Goal: Task Accomplishment & Management: Use online tool/utility

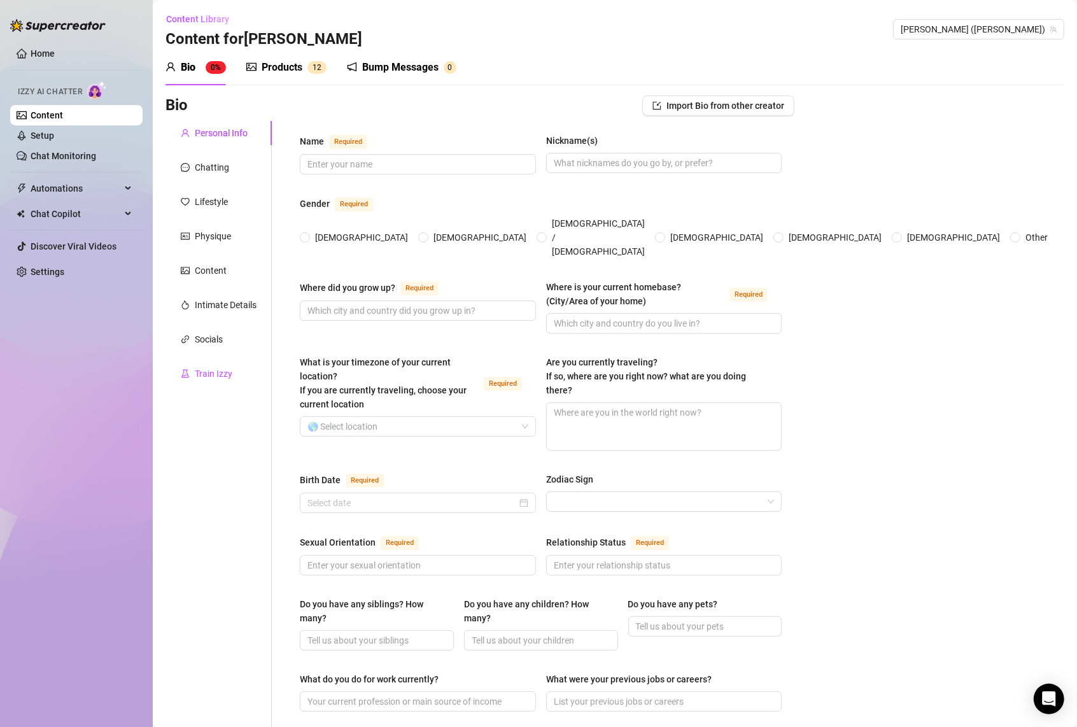
click at [202, 377] on div "Train Izzy" at bounding box center [214, 374] width 38 height 14
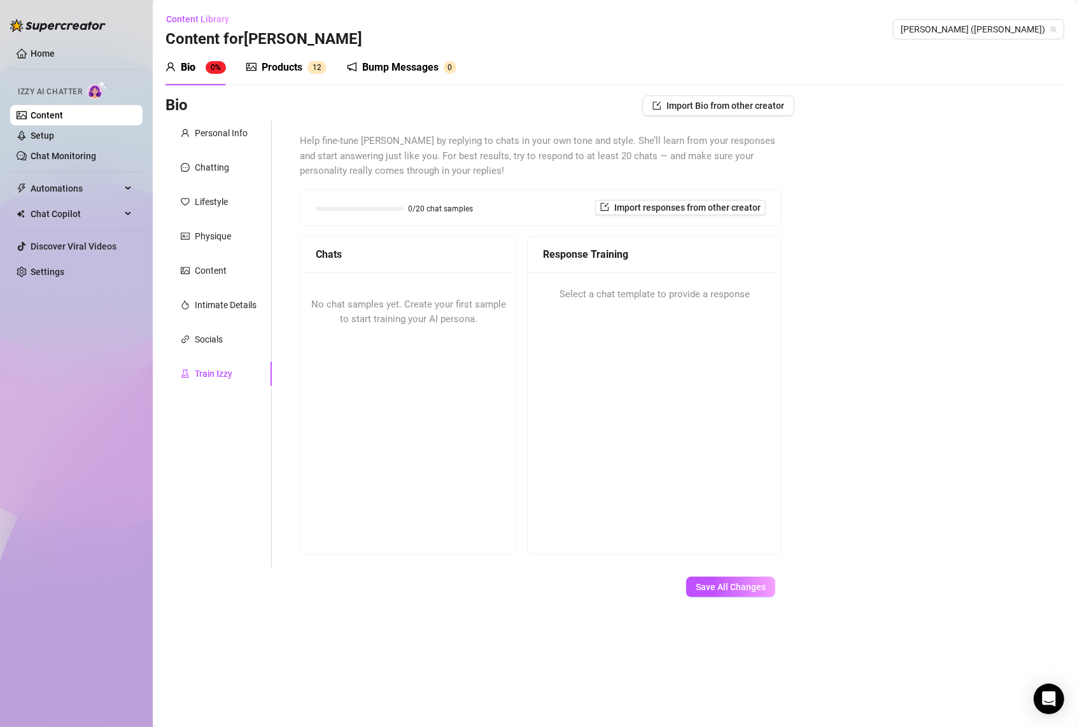
click at [500, 333] on div "No chat samples yet. Create your first sample to start training your AI persona." at bounding box center [409, 312] width 216 height 81
click at [482, 213] on div "0/20 chat samples Import responses from other creator" at bounding box center [541, 207] width 450 height 15
click at [399, 213] on div "0/20 chat samples" at bounding box center [395, 208] width 158 height 12
click at [998, 37] on span "[PERSON_NAME] ([PERSON_NAME])" at bounding box center [979, 29] width 156 height 19
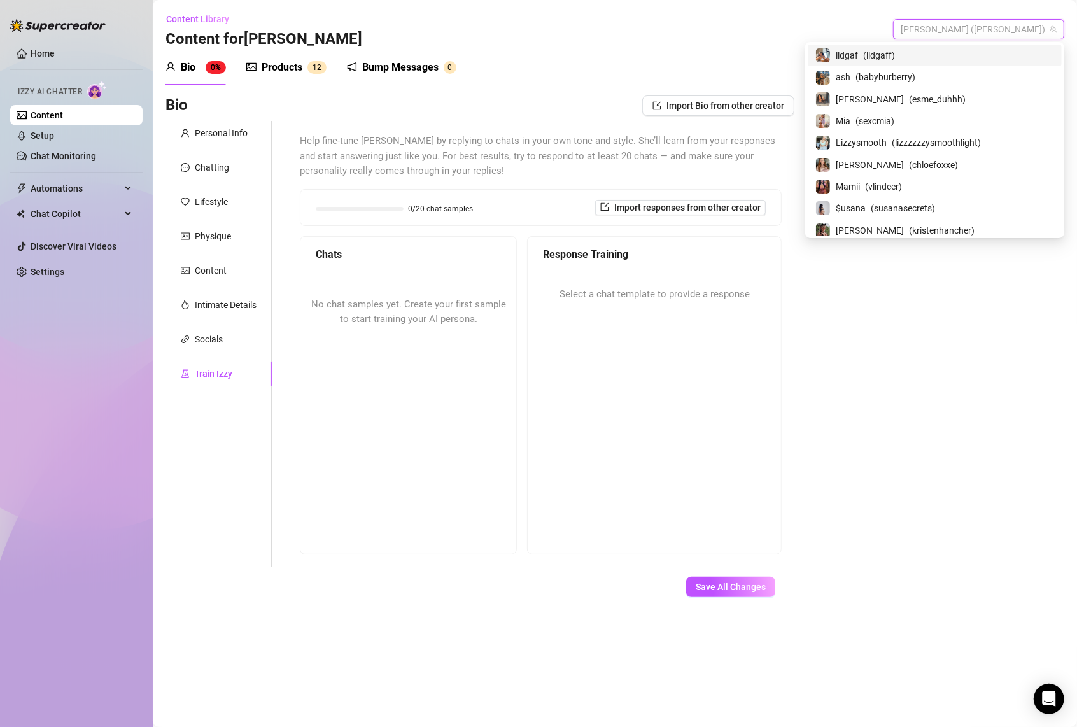
click at [999, 27] on span "[PERSON_NAME] ([PERSON_NAME])" at bounding box center [979, 29] width 156 height 19
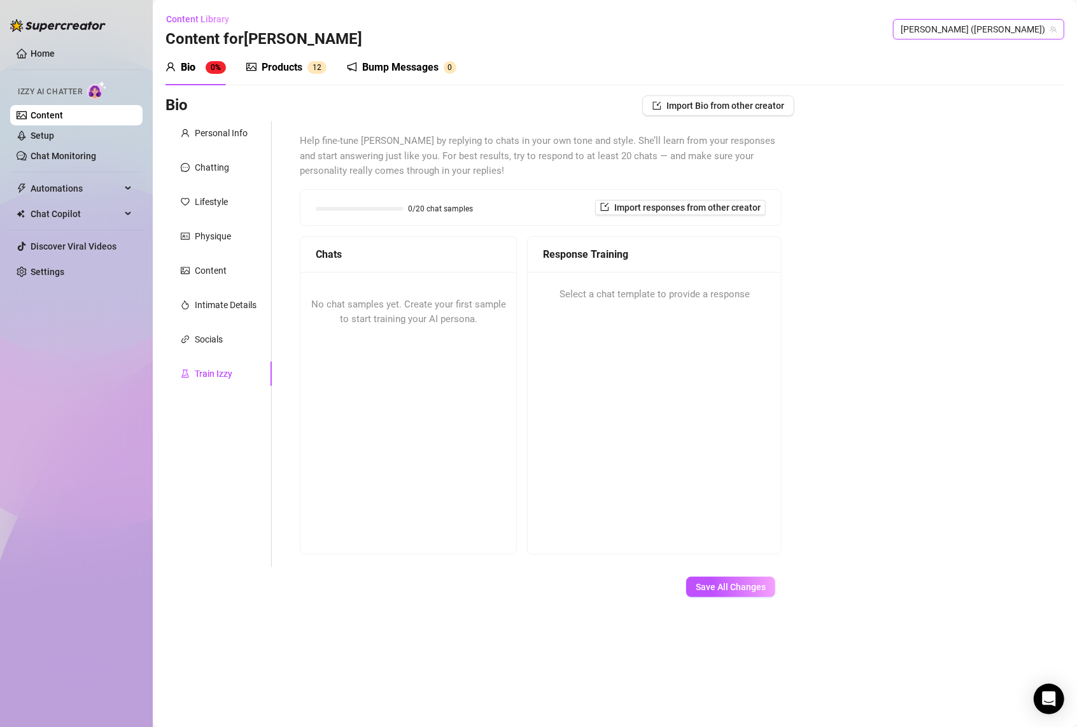
click at [999, 27] on span "[PERSON_NAME] ([PERSON_NAME])" at bounding box center [979, 29] width 156 height 19
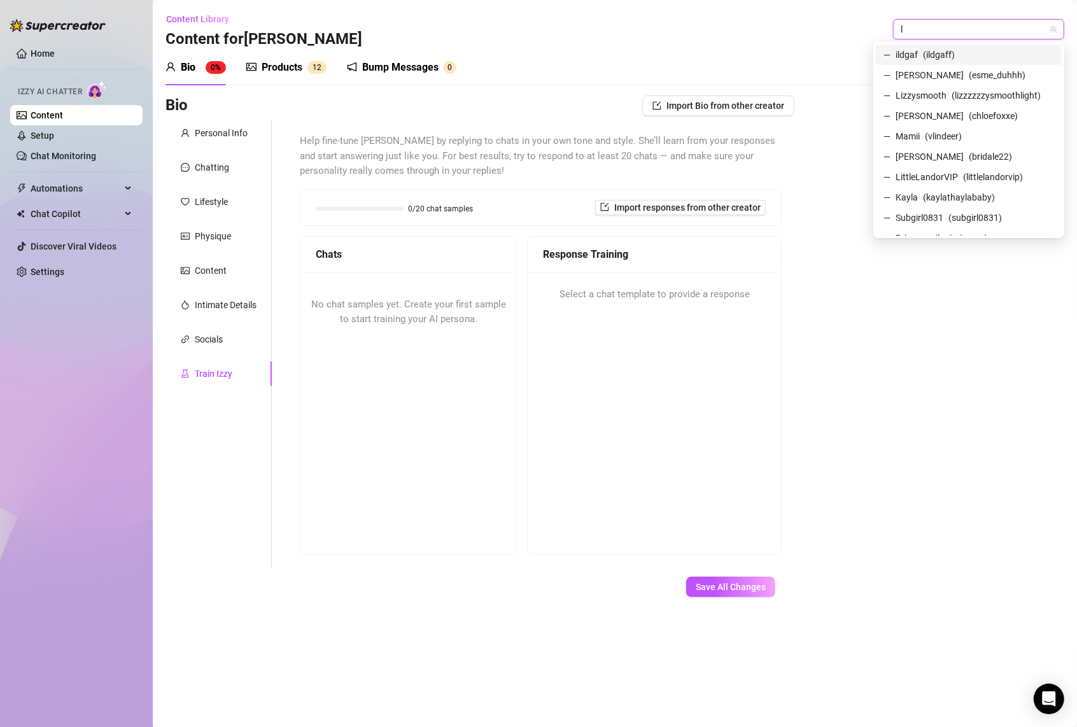
type input "li"
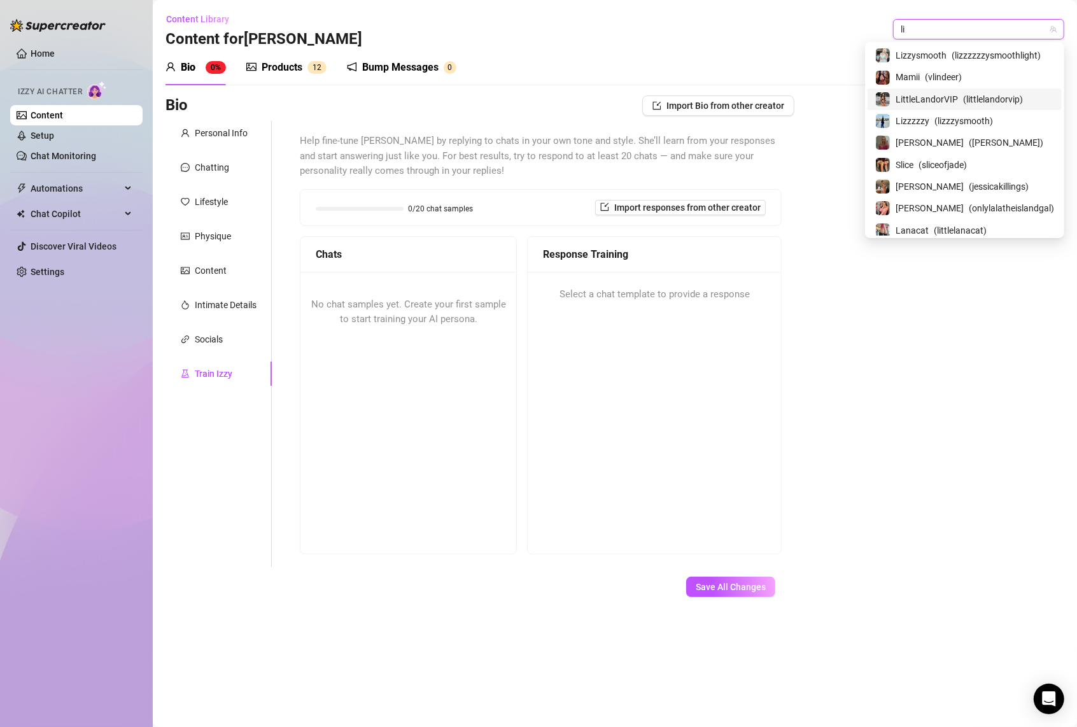
click at [969, 99] on span "( littlelandorvip )" at bounding box center [993, 99] width 60 height 14
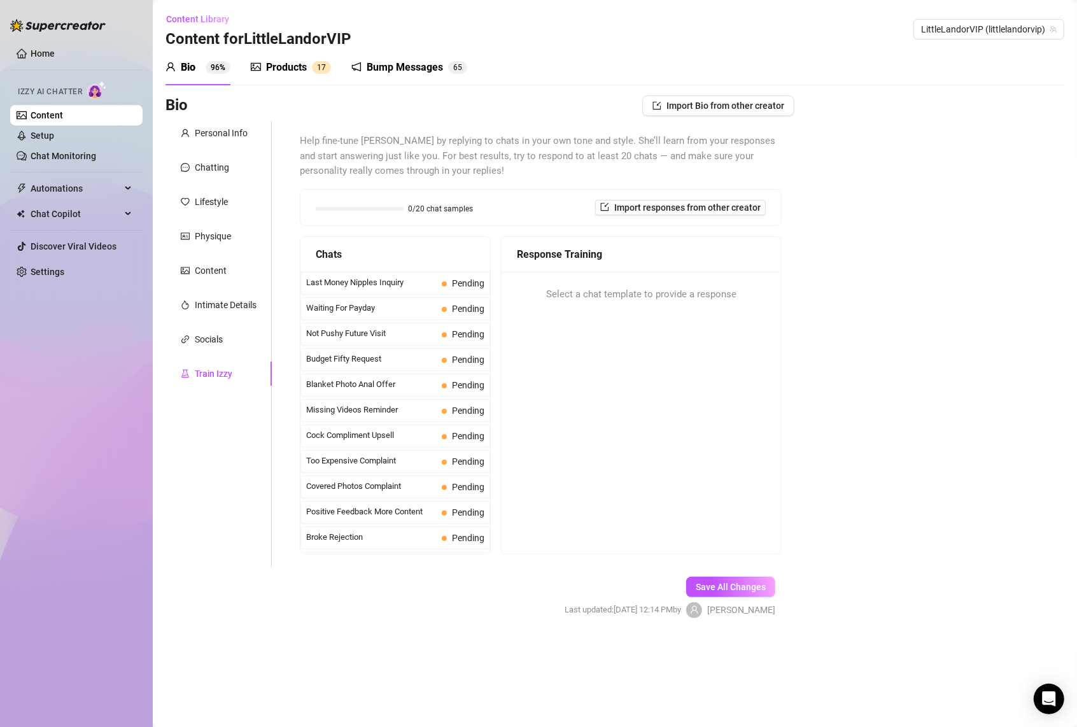
click at [404, 281] on span "Last Money Nipples Inquiry" at bounding box center [371, 282] width 131 height 13
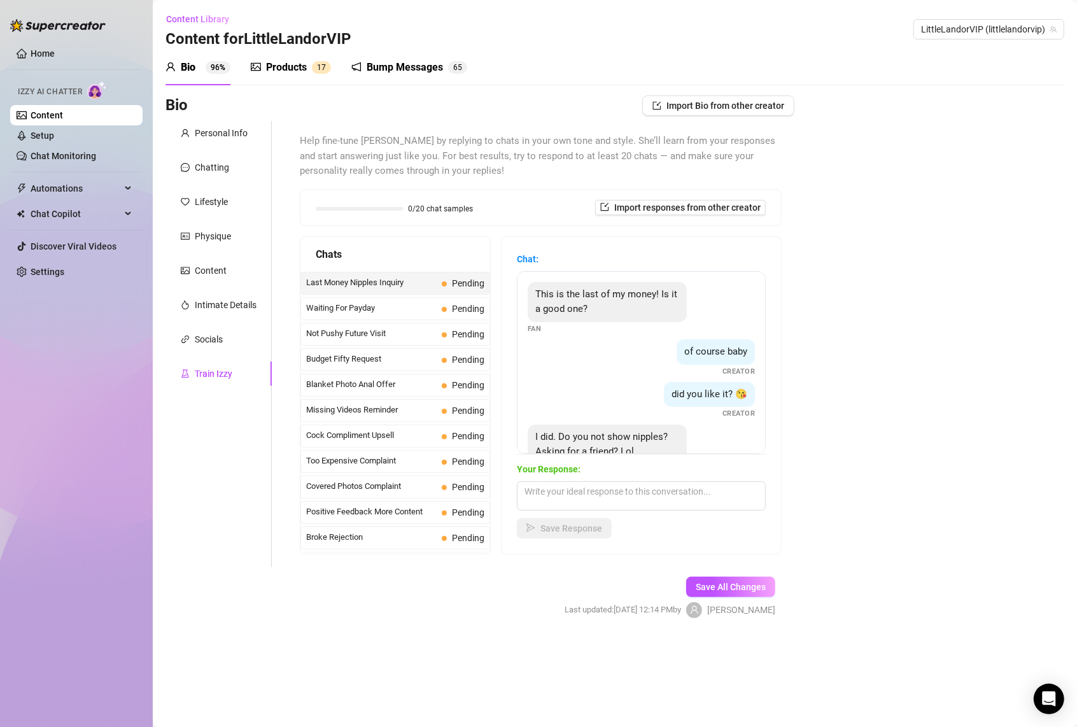
scroll to position [54, 0]
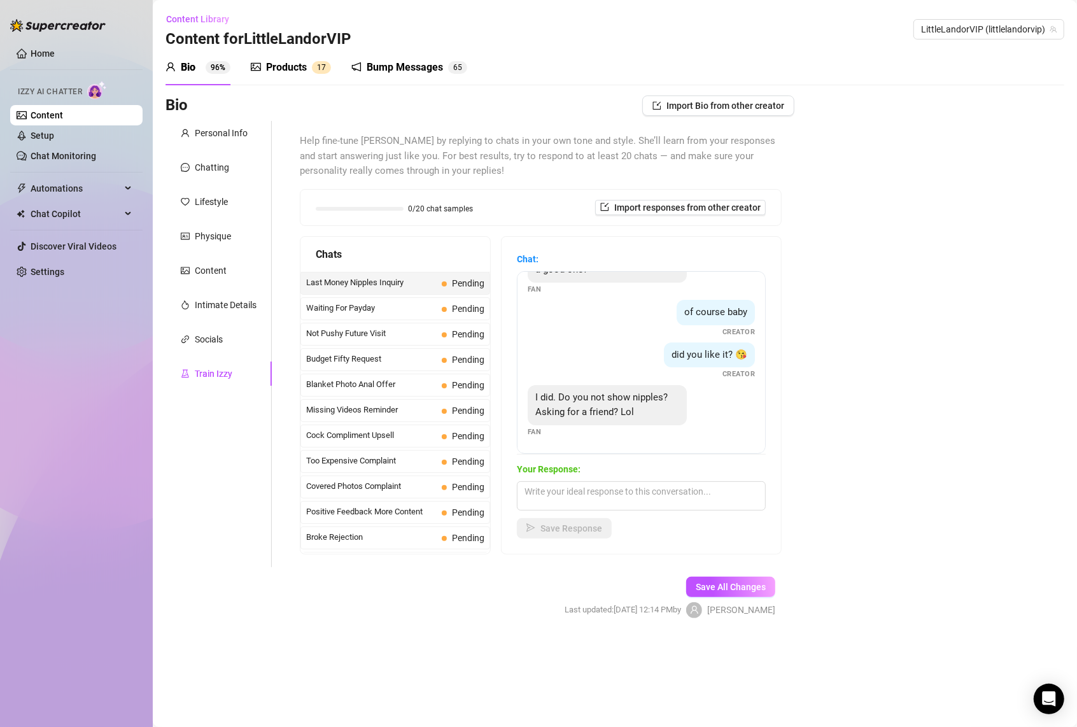
click at [442, 306] on span "Pending" at bounding box center [463, 309] width 43 height 14
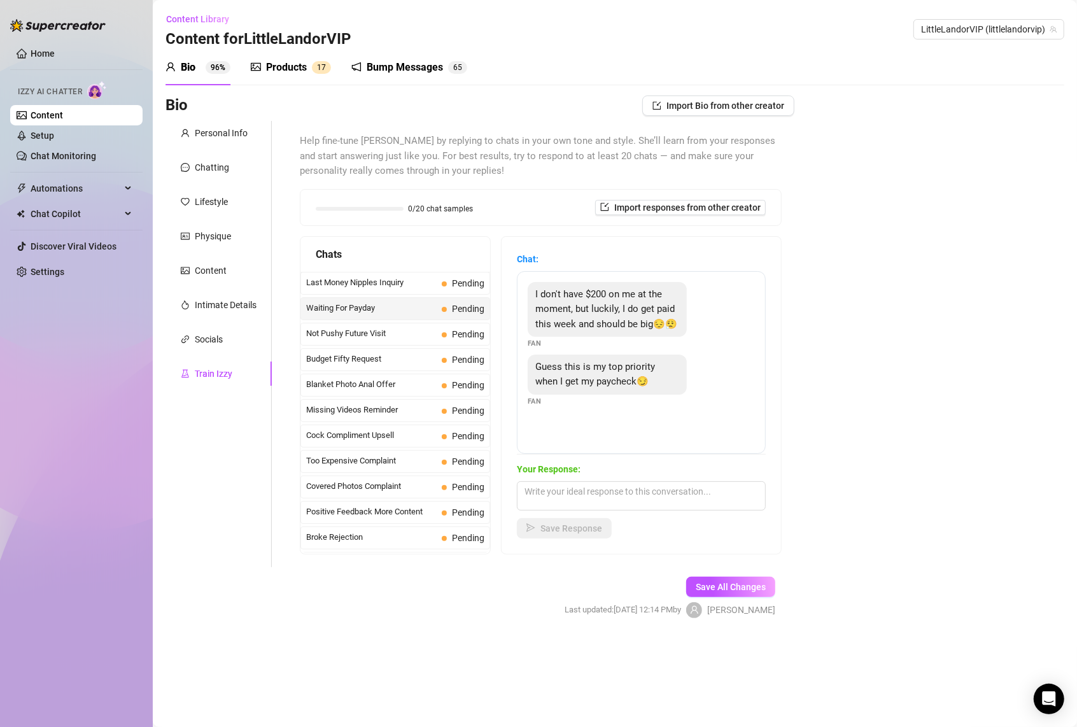
click at [398, 340] on span "Not Pushy Future Visit" at bounding box center [371, 333] width 131 height 13
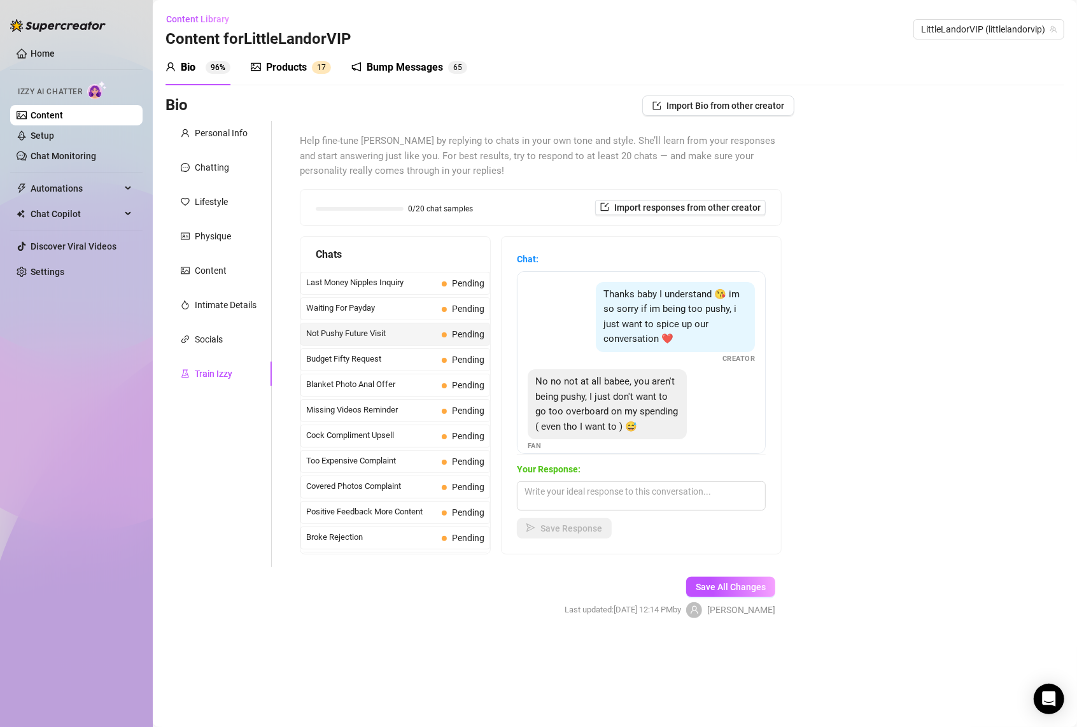
click at [704, 391] on div "No no not at all babee, you aren't being pushy, I just don't want to go too ove…" at bounding box center [641, 410] width 227 height 83
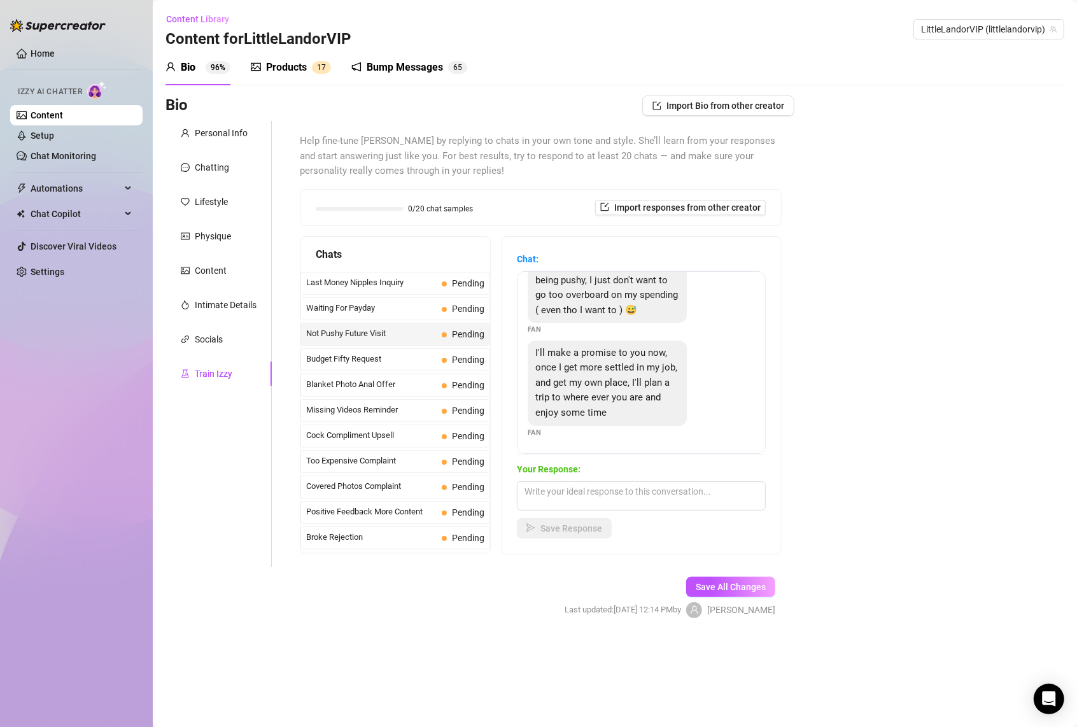
click at [335, 353] on div "Budget Fifty Request Pending" at bounding box center [396, 359] width 190 height 23
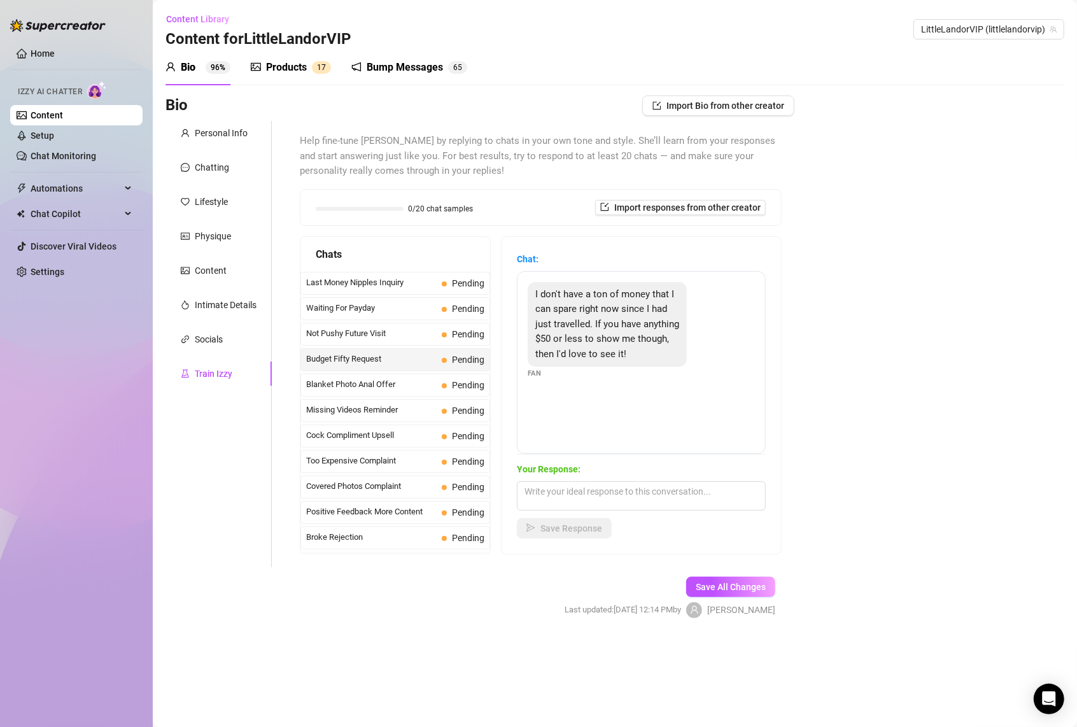
click at [370, 391] on span "Blanket Photo Anal Offer" at bounding box center [371, 384] width 131 height 13
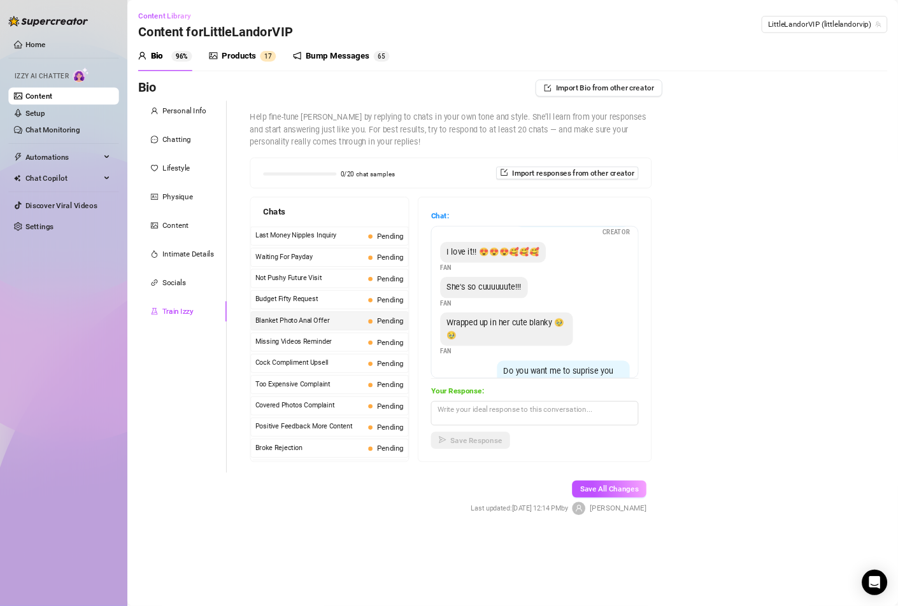
scroll to position [0, 0]
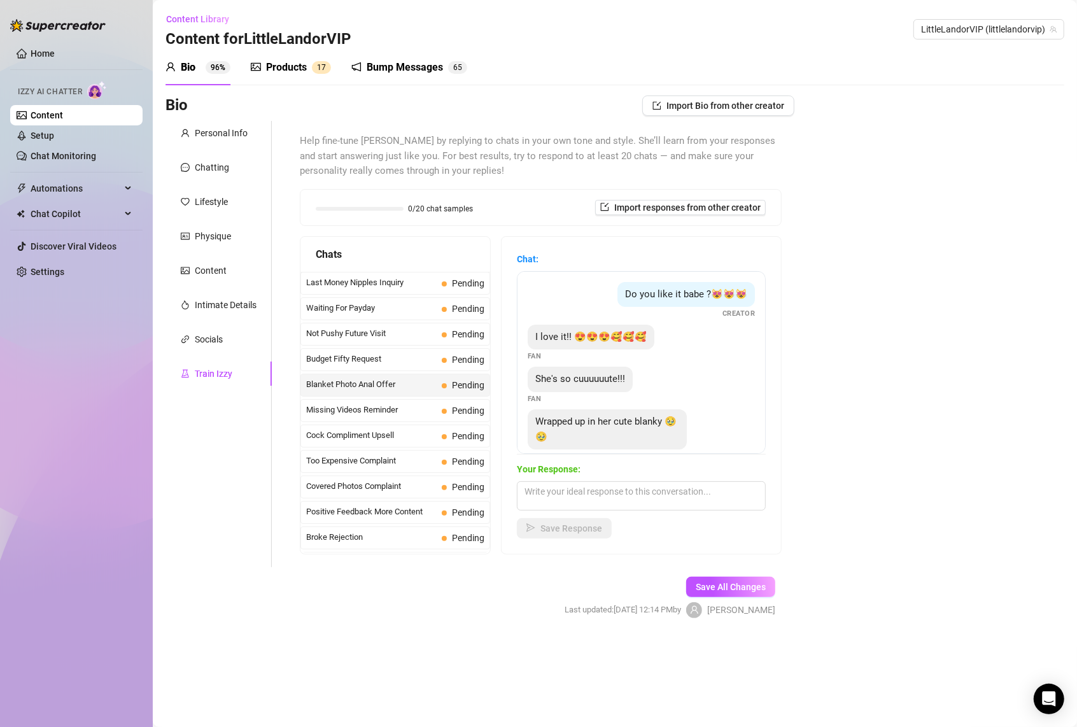
click at [640, 448] on div "Wrapped up in her cute blanky 🥹🥹" at bounding box center [607, 429] width 159 height 40
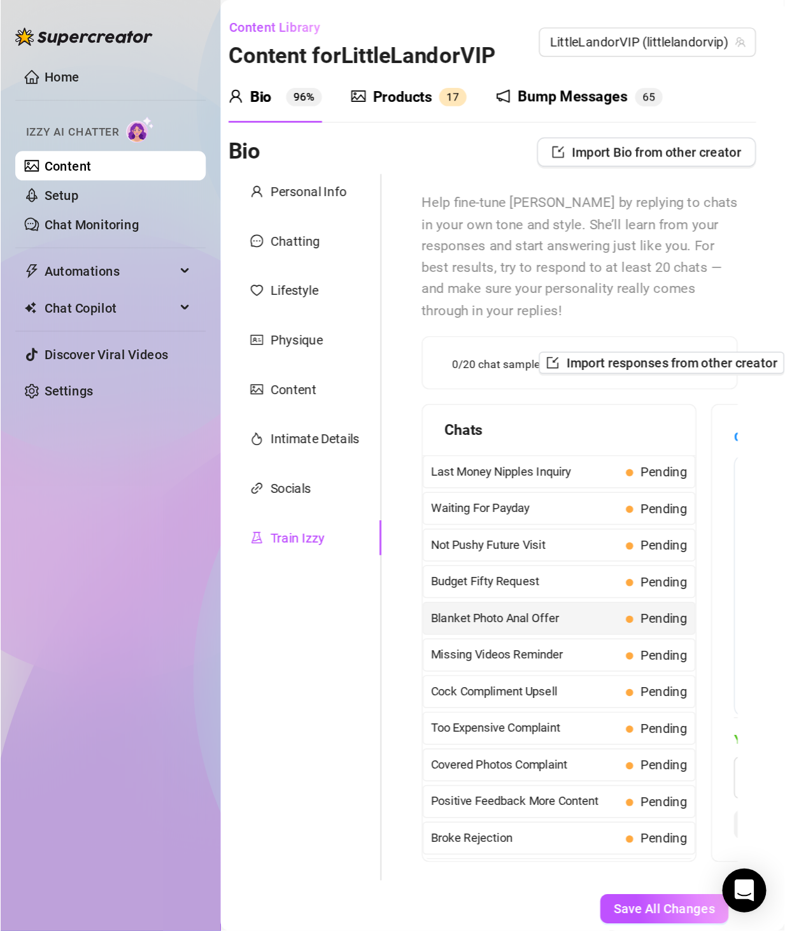
scroll to position [117, 0]
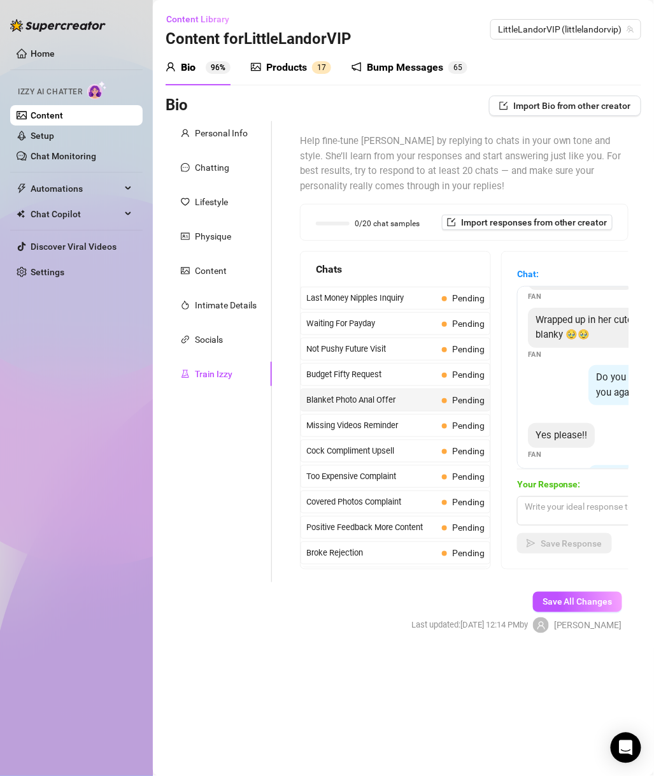
click at [354, 709] on main "Content Library Content for LittleLandorVIP LittleLandorVIP (littlelandorvip) B…" at bounding box center [403, 388] width 501 height 776
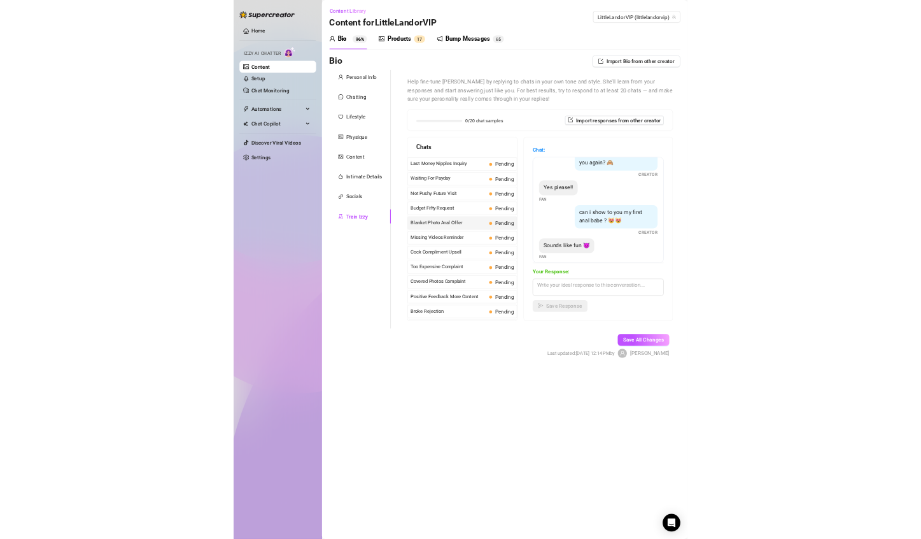
scroll to position [255, 0]
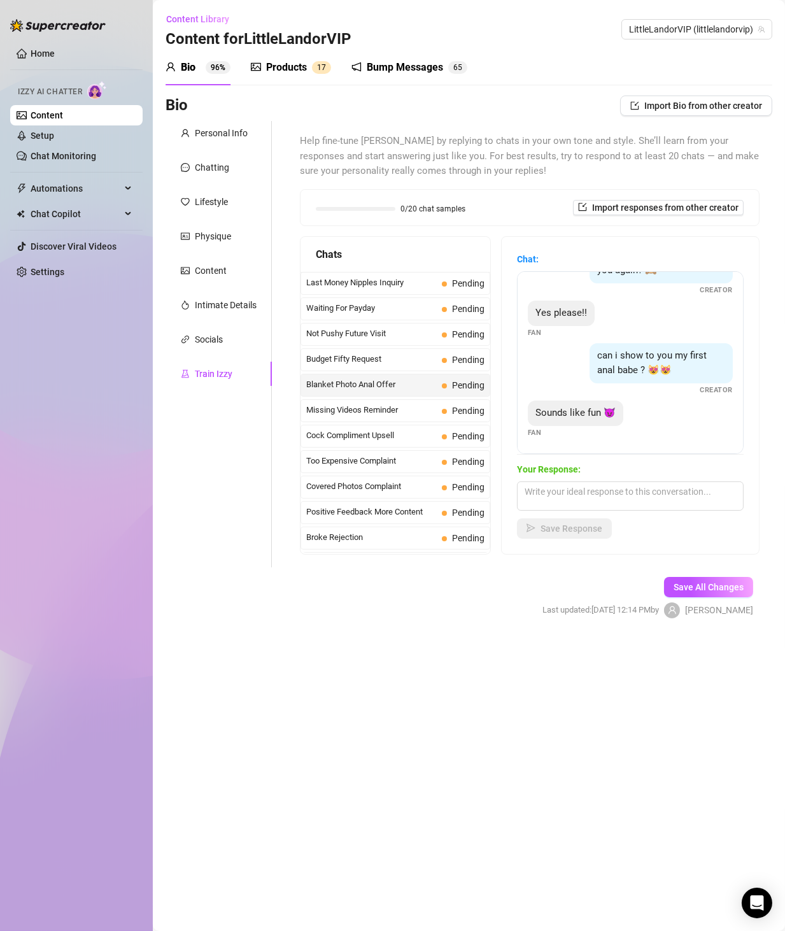
click at [337, 408] on span "Missing Videos Reminder" at bounding box center [371, 410] width 131 height 13
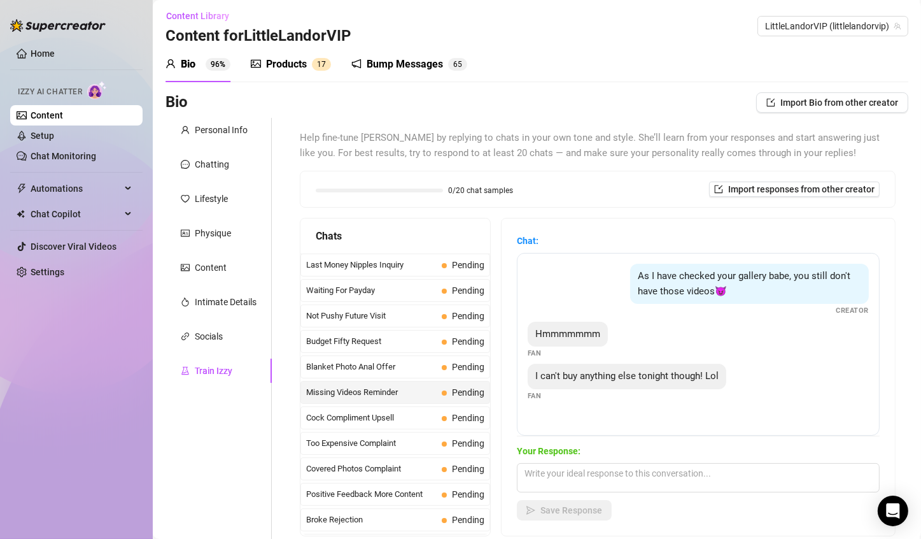
scroll to position [125, 0]
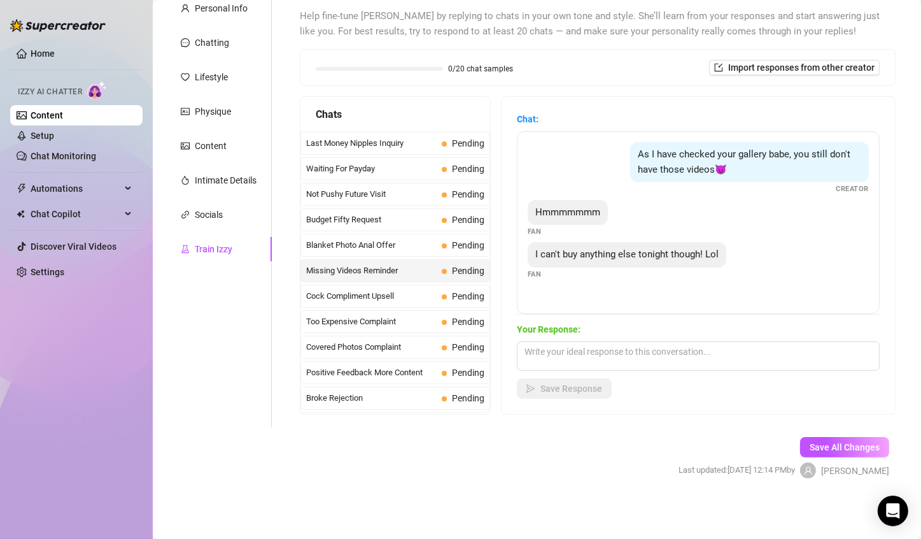
click at [348, 295] on span "Cock Compliment Upsell" at bounding box center [371, 296] width 131 height 13
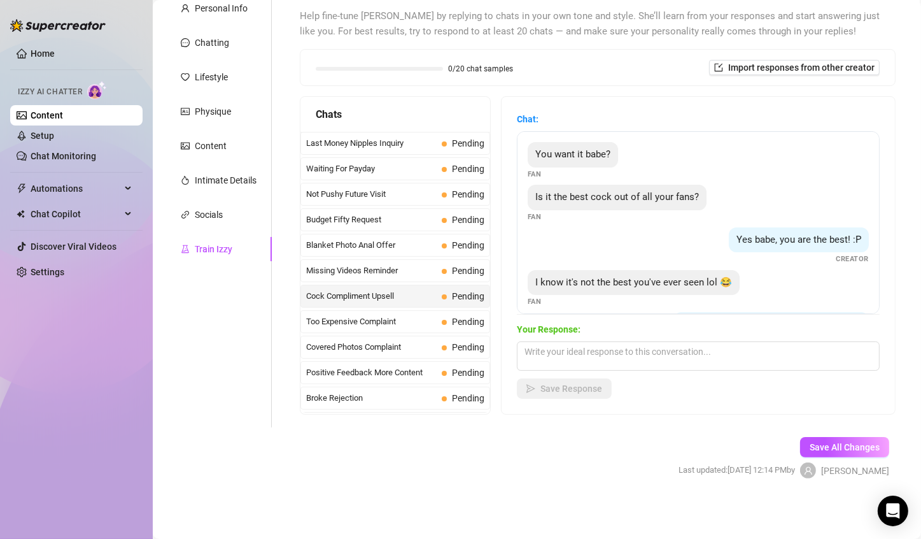
scroll to position [127, 0]
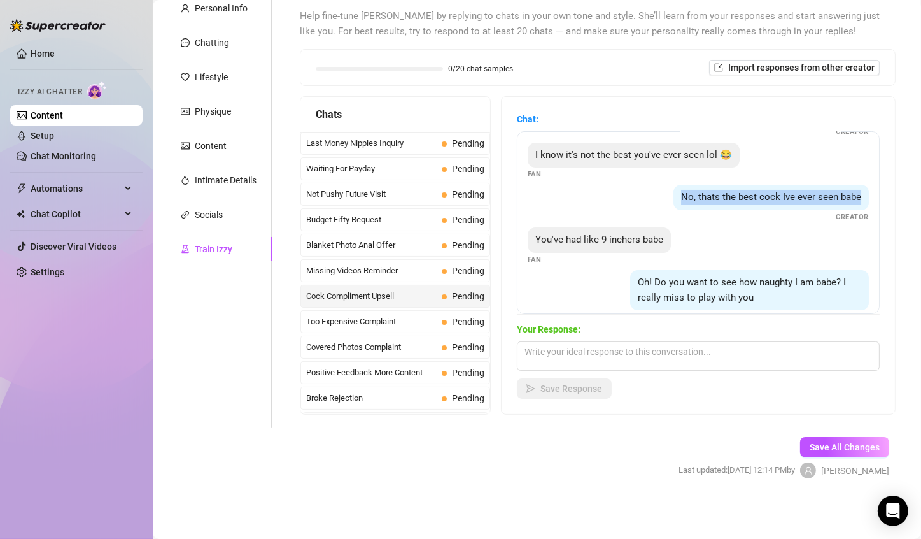
drag, startPoint x: 662, startPoint y: 195, endPoint x: 876, endPoint y: 194, distance: 214.0
click at [876, 194] on div "Chat: You want it babe? Fan Is it the best cock out of all your fans? Fan Yes b…" at bounding box center [699, 255] width 394 height 317
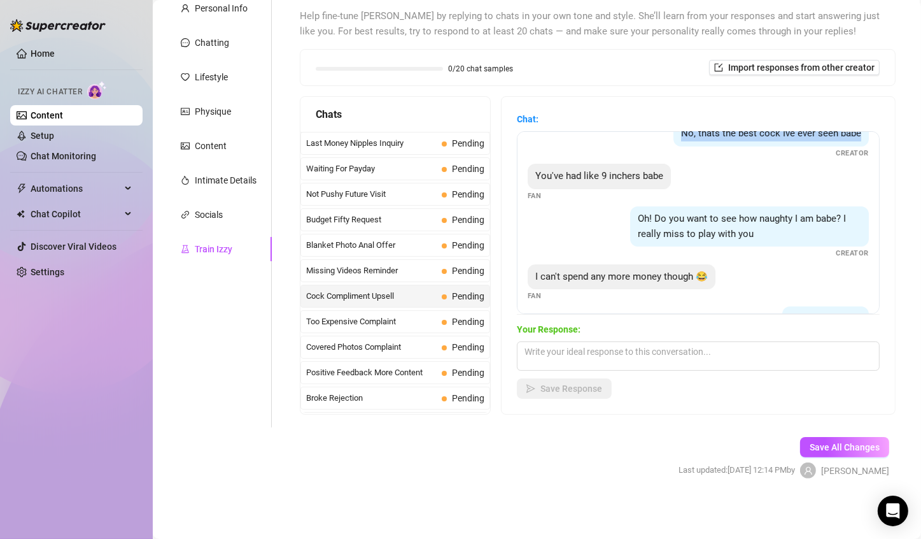
scroll to position [293, 0]
